Goal: Navigation & Orientation: Find specific page/section

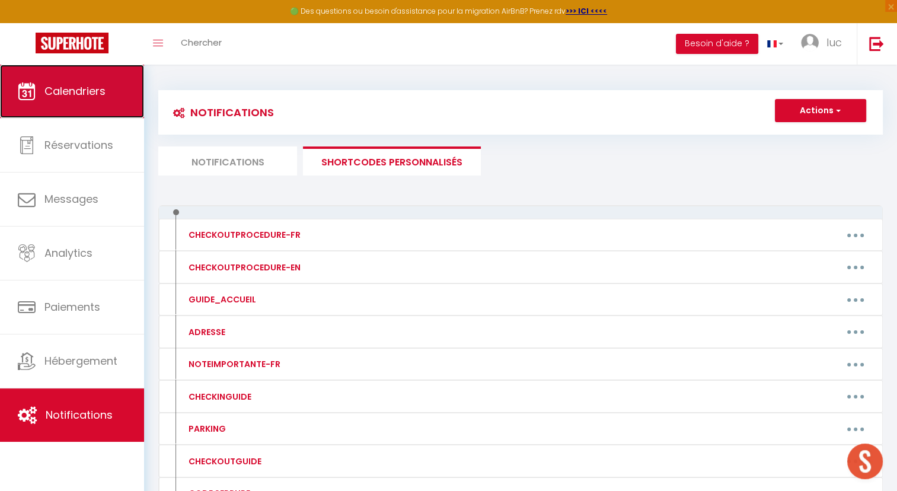
click at [69, 108] on link "Calendriers" at bounding box center [72, 91] width 144 height 53
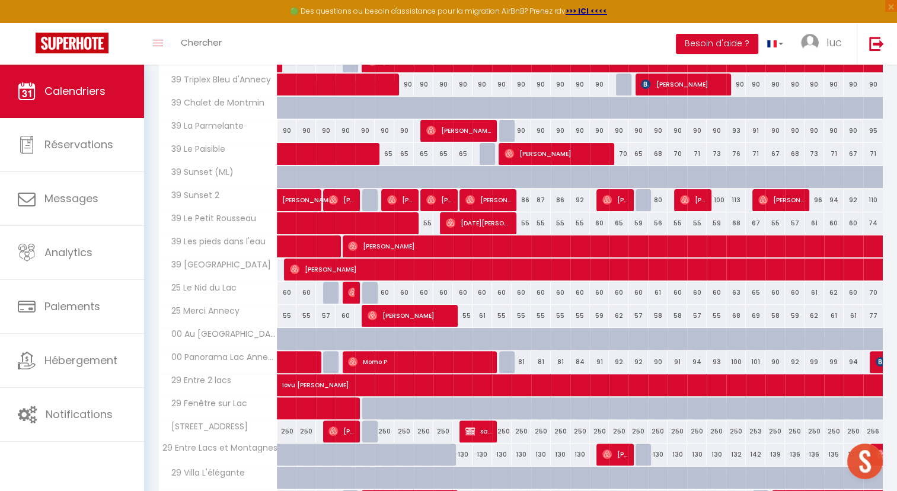
scroll to position [222, 0]
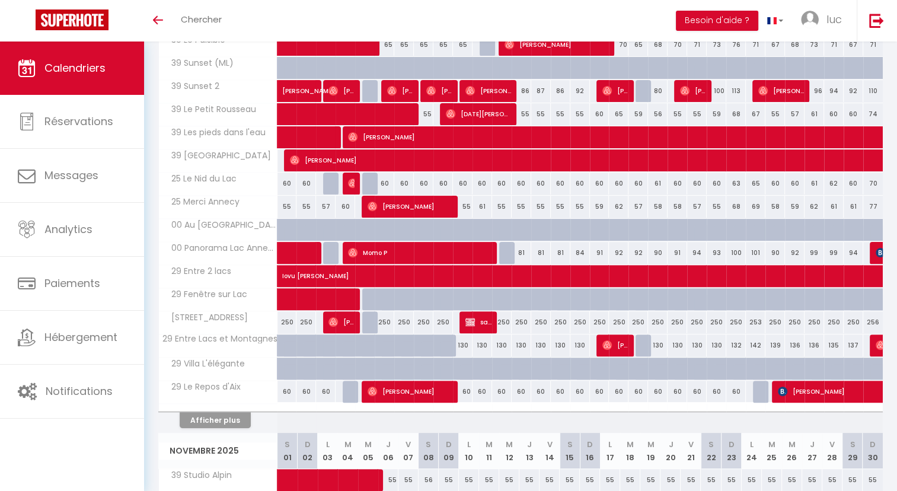
scroll to position [308, 0]
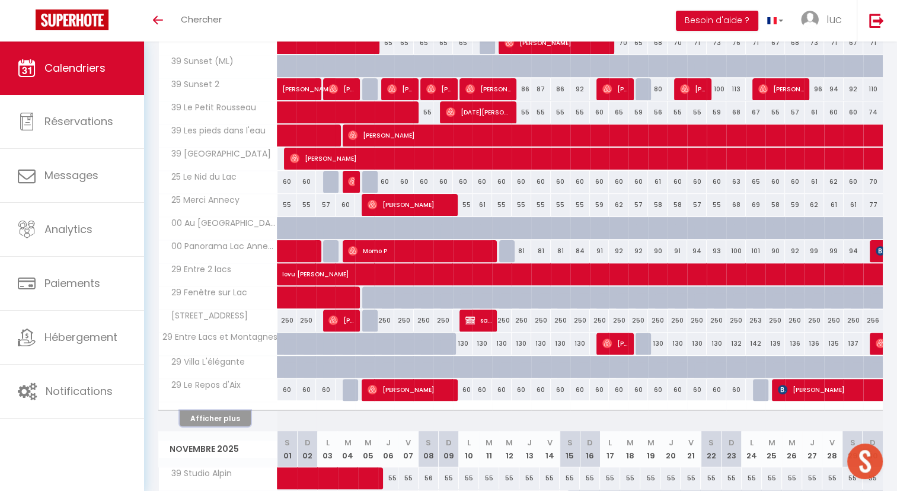
click at [219, 413] on button "Afficher plus" at bounding box center [215, 418] width 71 height 16
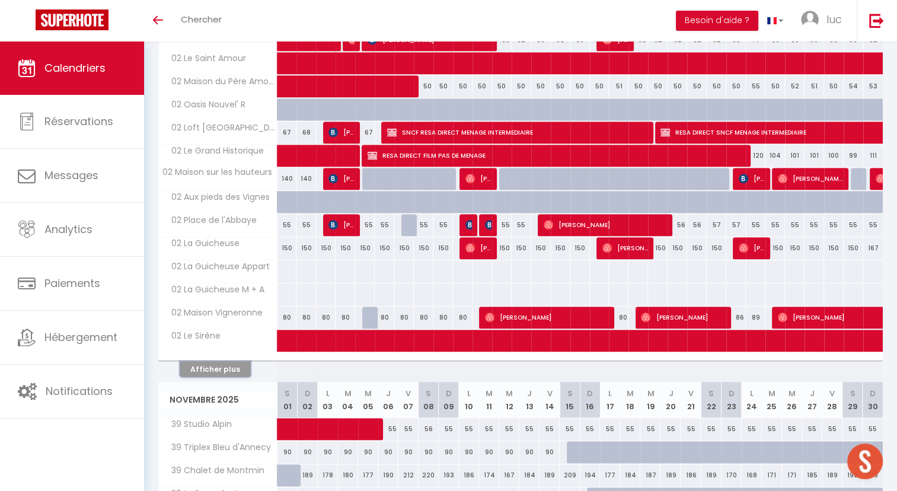
scroll to position [820, 0]
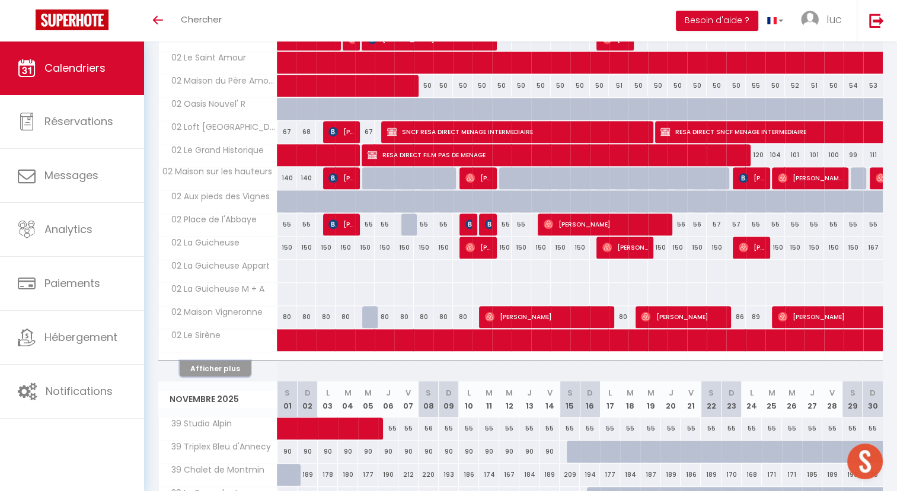
click at [213, 368] on button "Afficher plus" at bounding box center [215, 368] width 71 height 16
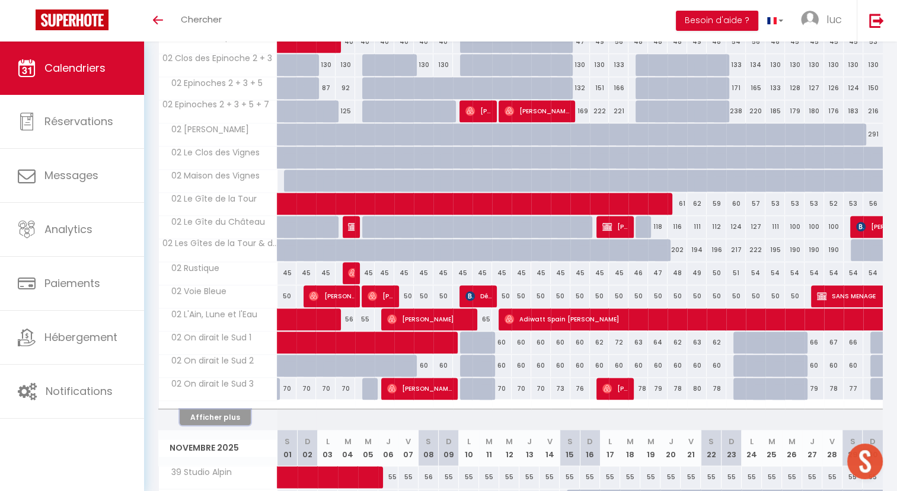
scroll to position [1278, 0]
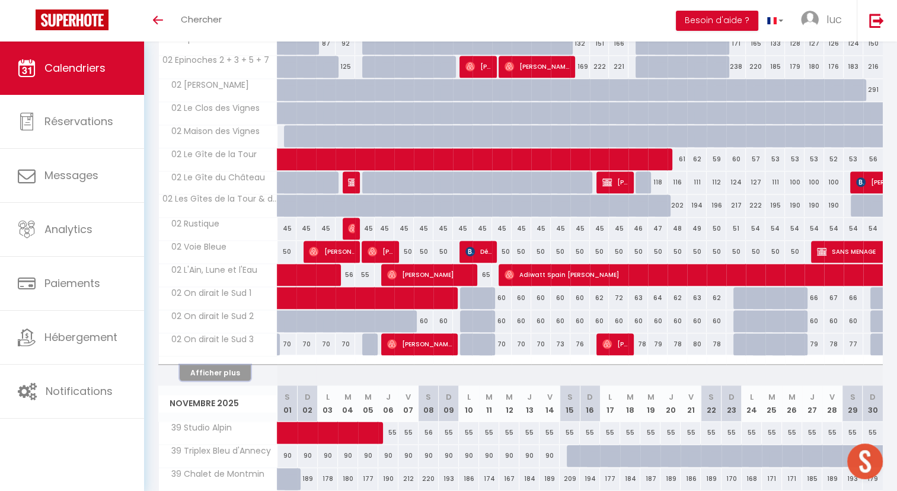
click at [217, 366] on button "Afficher plus" at bounding box center [215, 373] width 71 height 16
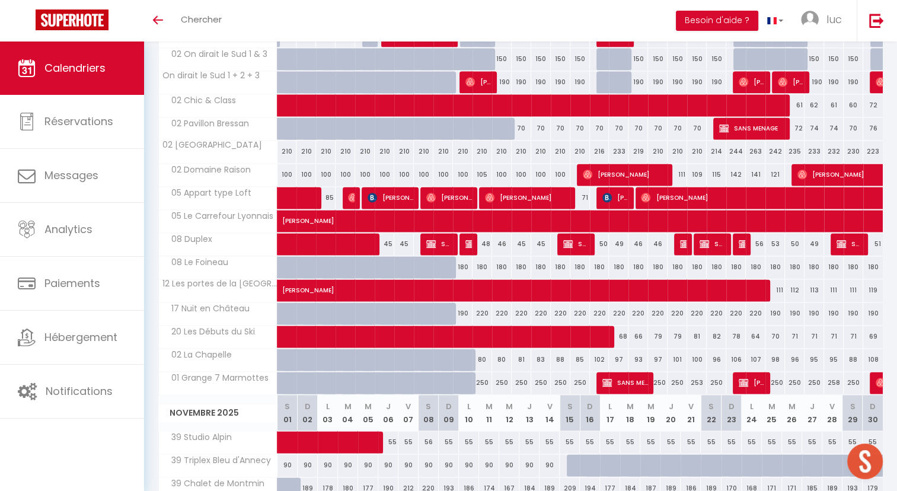
scroll to position [1593, 0]
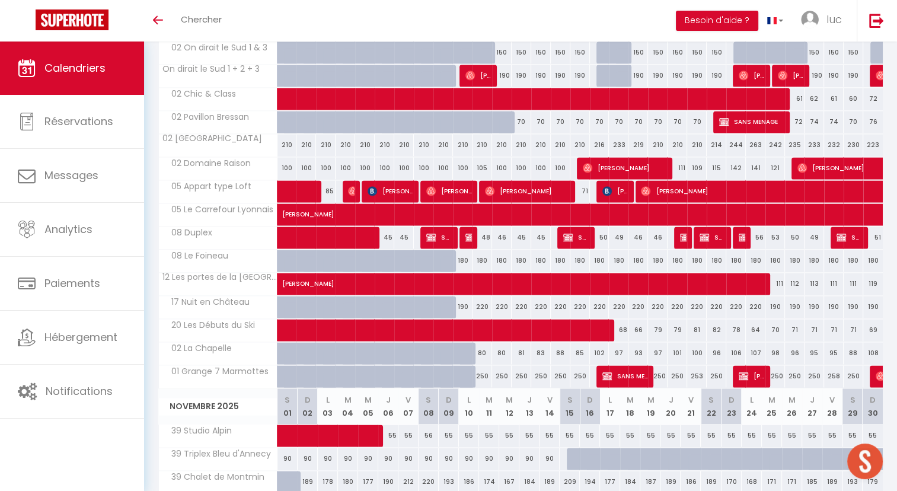
click at [217, 366] on span "01 Grange 7 Marmottes" at bounding box center [216, 371] width 111 height 13
